Goal: Obtain resource: Obtain resource

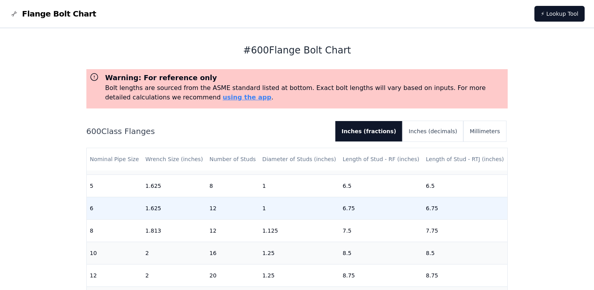
scroll to position [296, 0]
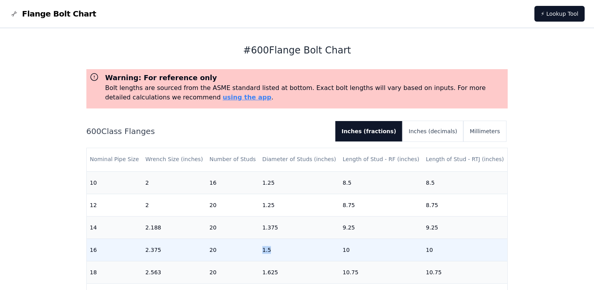
drag, startPoint x: 260, startPoint y: 243, endPoint x: 268, endPoint y: 243, distance: 8.2
click at [268, 243] on td "1.5" at bounding box center [299, 249] width 80 height 22
click at [242, 250] on td "20" at bounding box center [232, 249] width 53 height 22
drag, startPoint x: 261, startPoint y: 243, endPoint x: 269, endPoint y: 243, distance: 8.2
click at [269, 243] on td "1.5" at bounding box center [299, 249] width 80 height 22
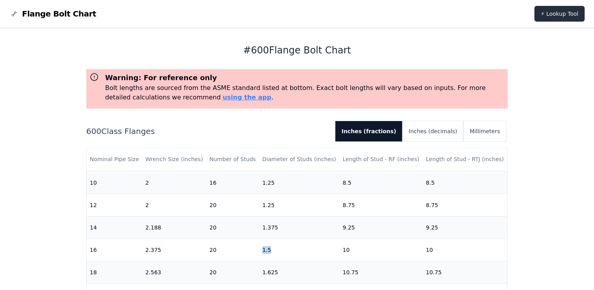
copy td "1.5"
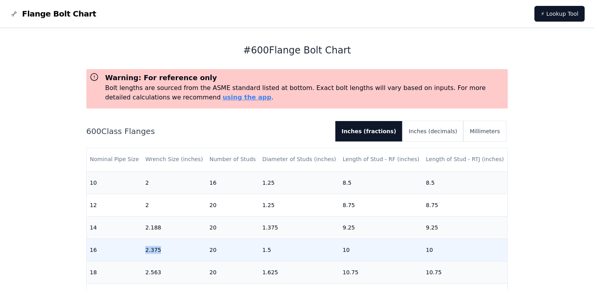
drag, startPoint x: 146, startPoint y: 244, endPoint x: 162, endPoint y: 244, distance: 16.1
click at [162, 244] on td "2.375" at bounding box center [174, 249] width 64 height 22
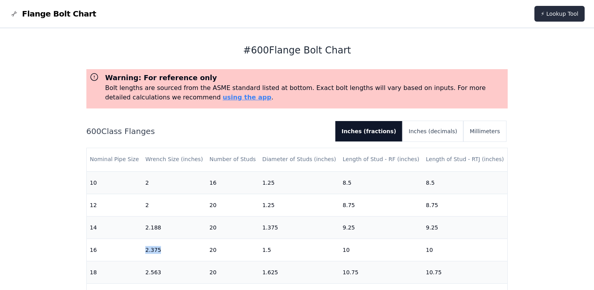
copy td "2.375"
